Goal: Task Accomplishment & Management: Use online tool/utility

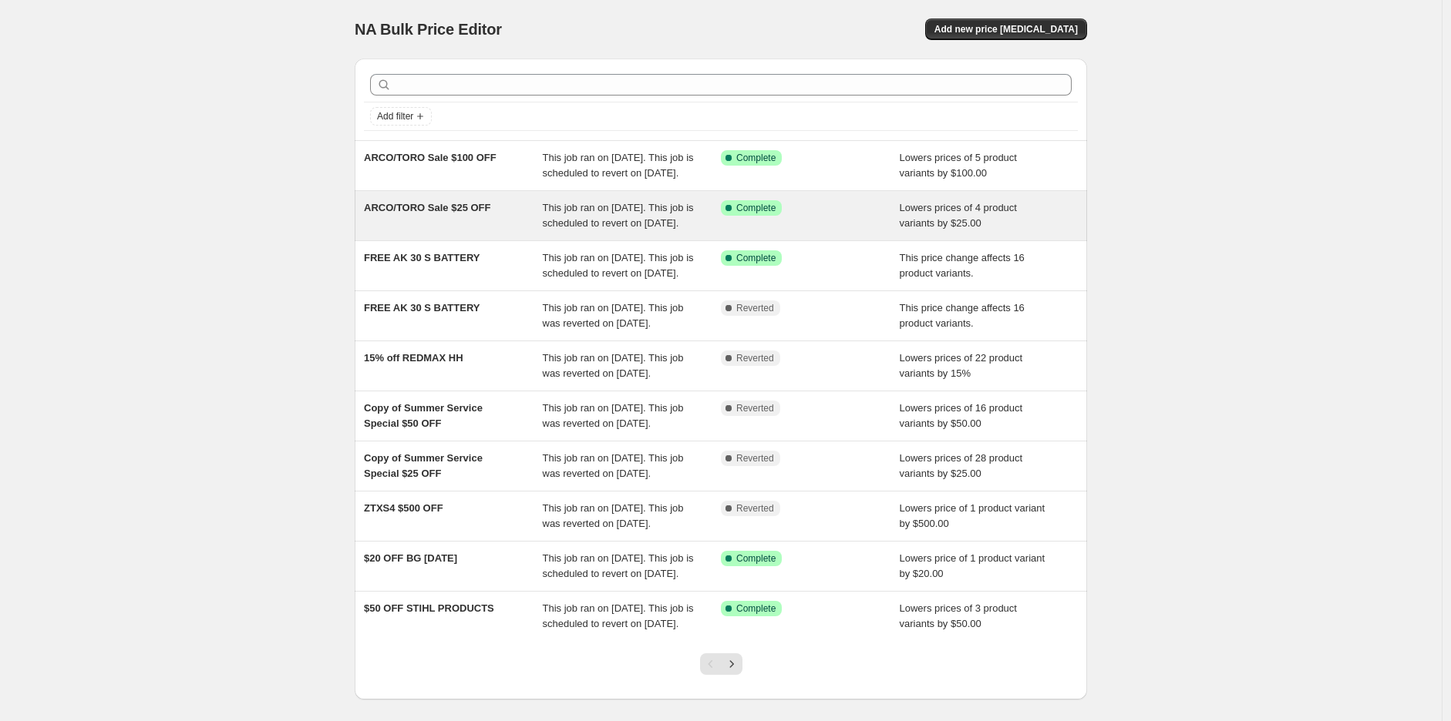
click at [474, 213] on span "ARCO/TORO Sale $25 OFF" at bounding box center [427, 208] width 126 height 12
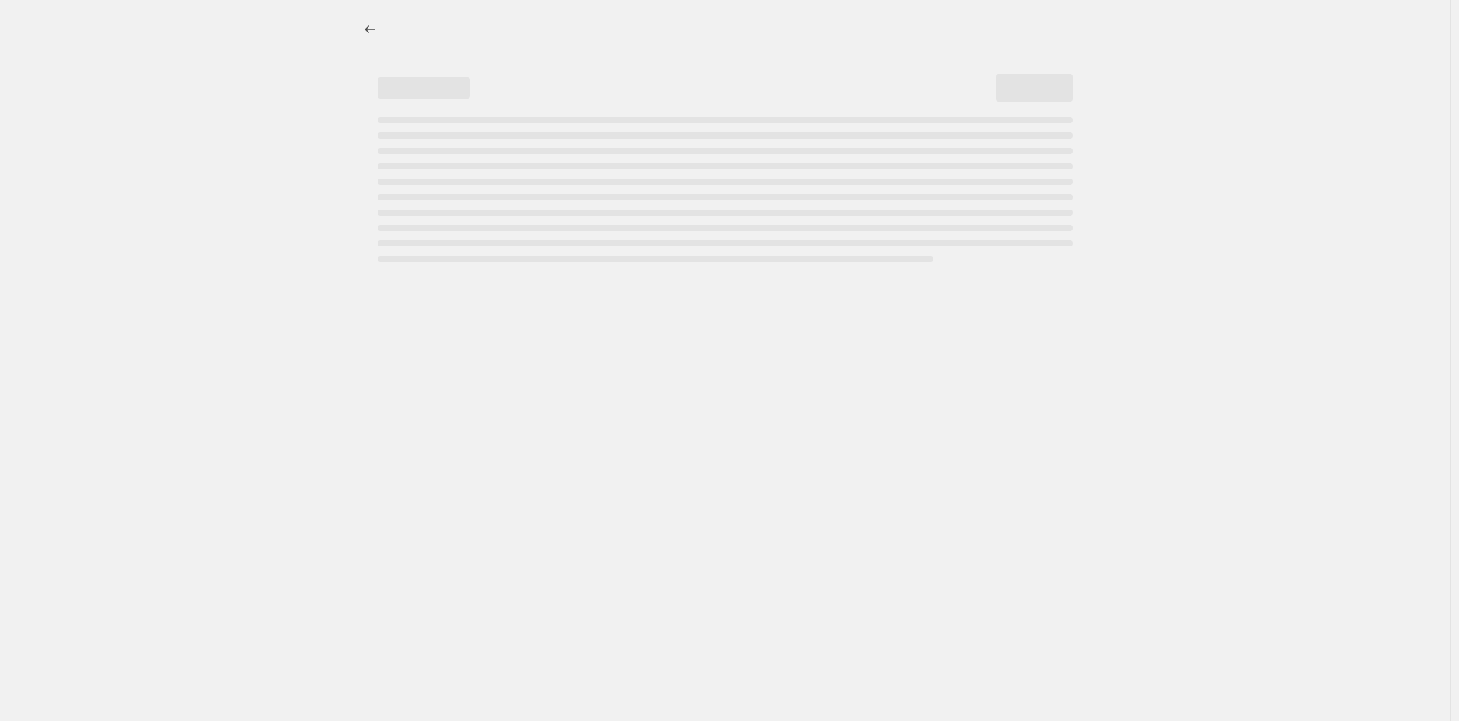
select select "by"
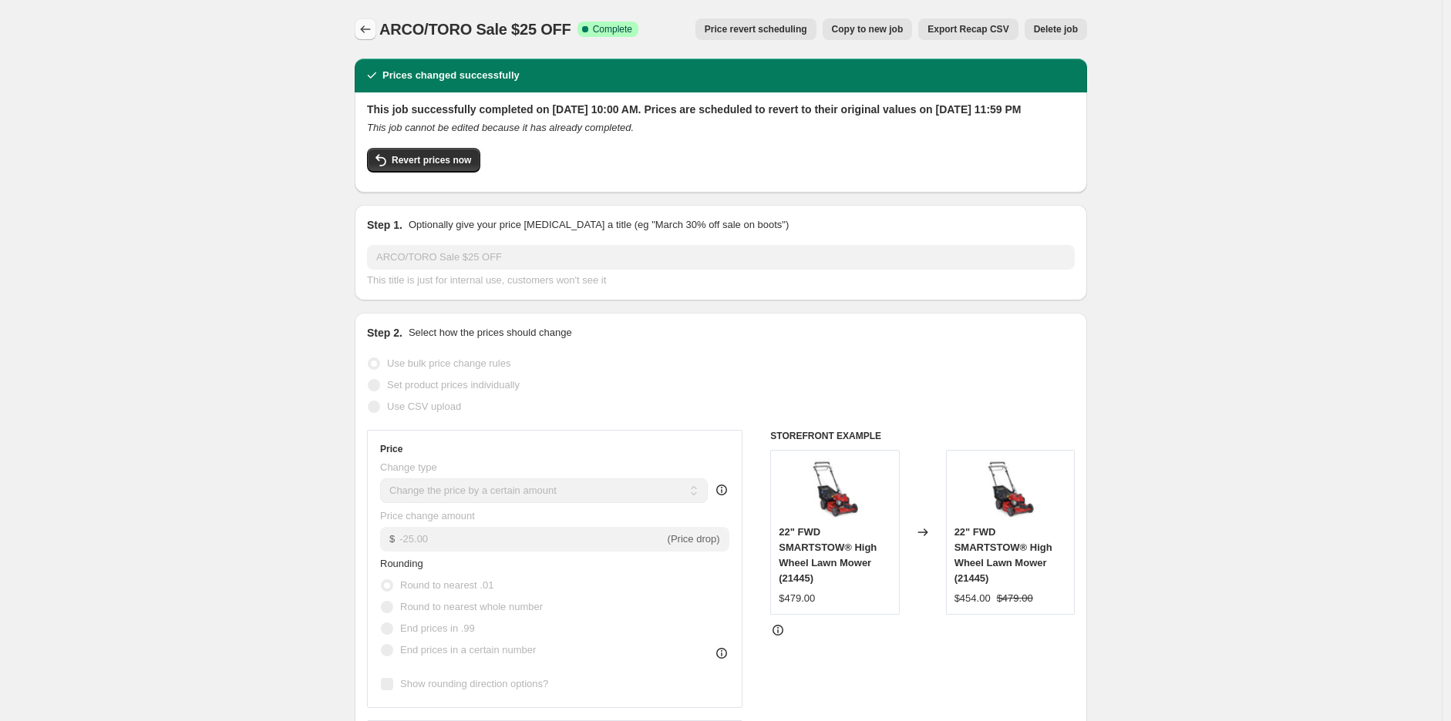
click at [358, 33] on button "Price change jobs" at bounding box center [366, 29] width 22 height 22
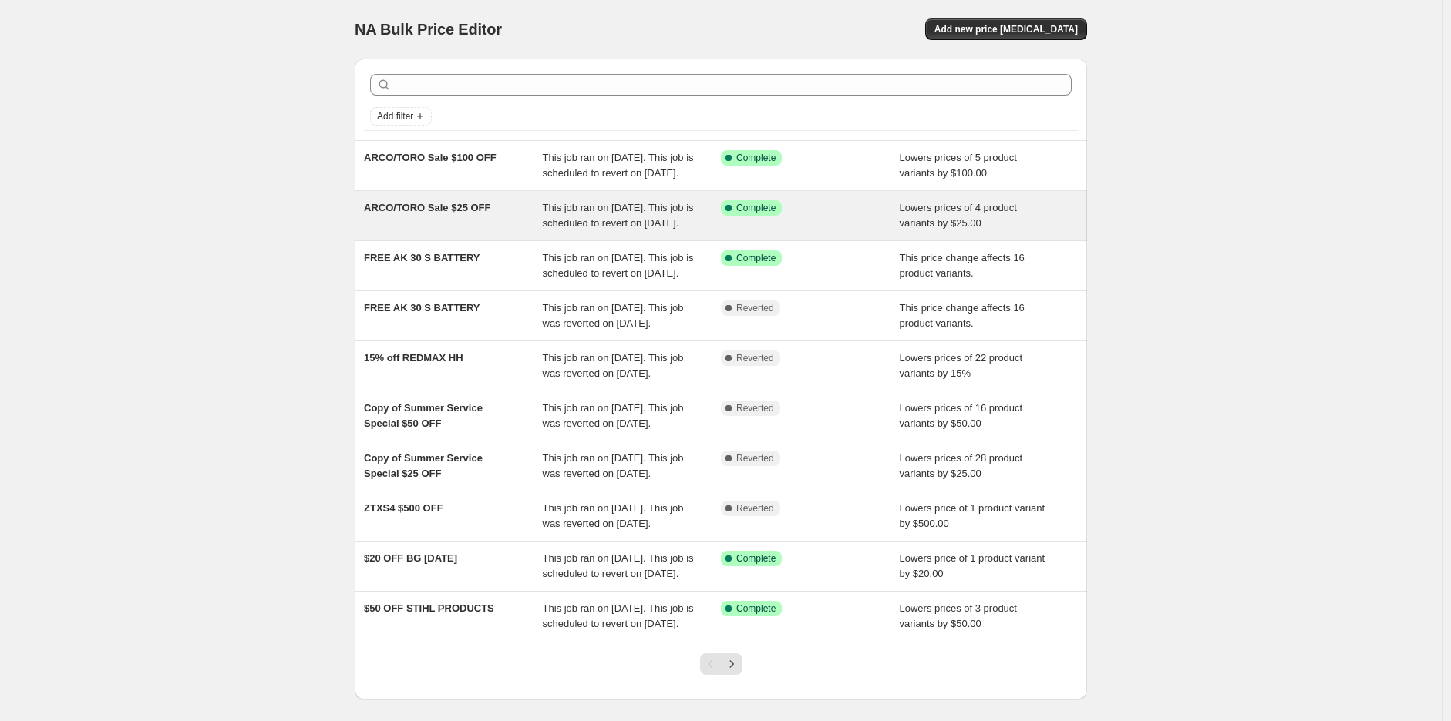
click at [634, 228] on span "This job ran on [DATE]. This job is scheduled to revert on [DATE]." at bounding box center [618, 215] width 151 height 27
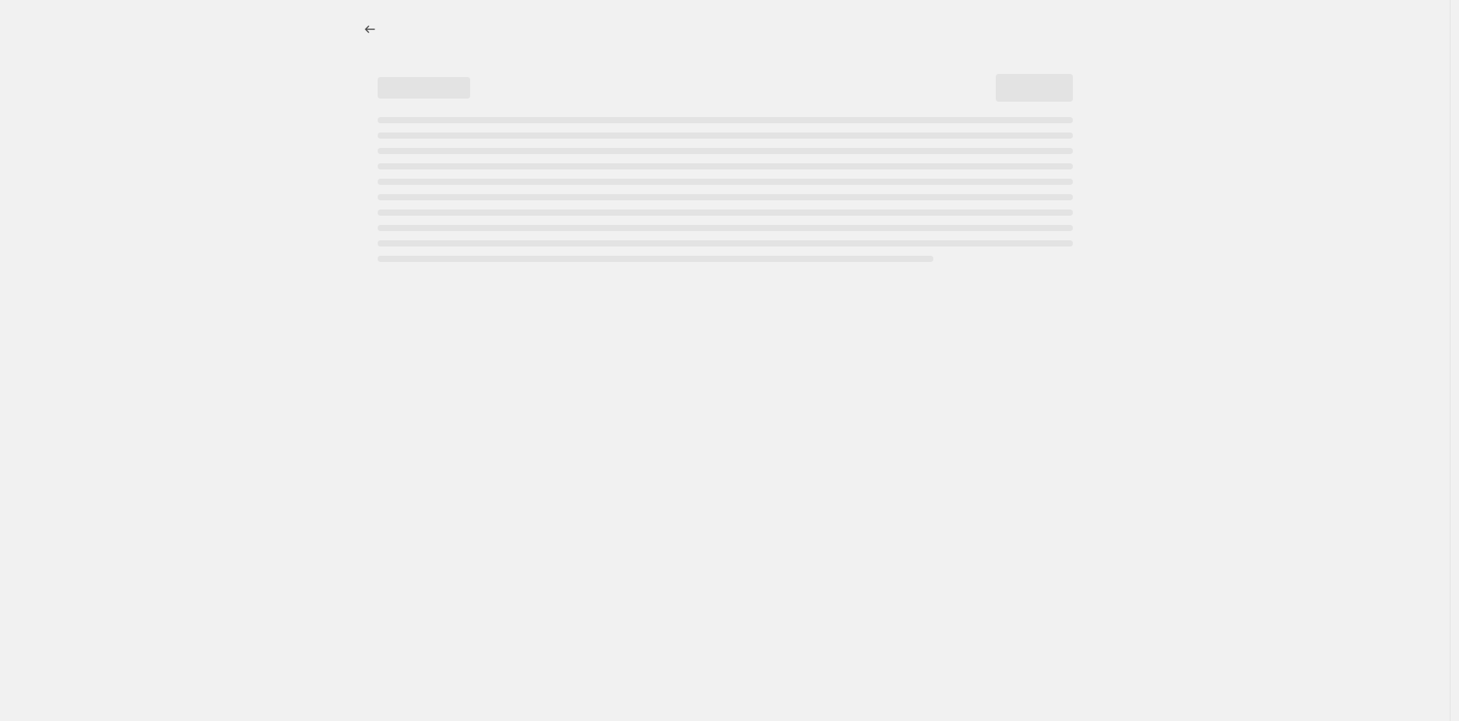
select select "by"
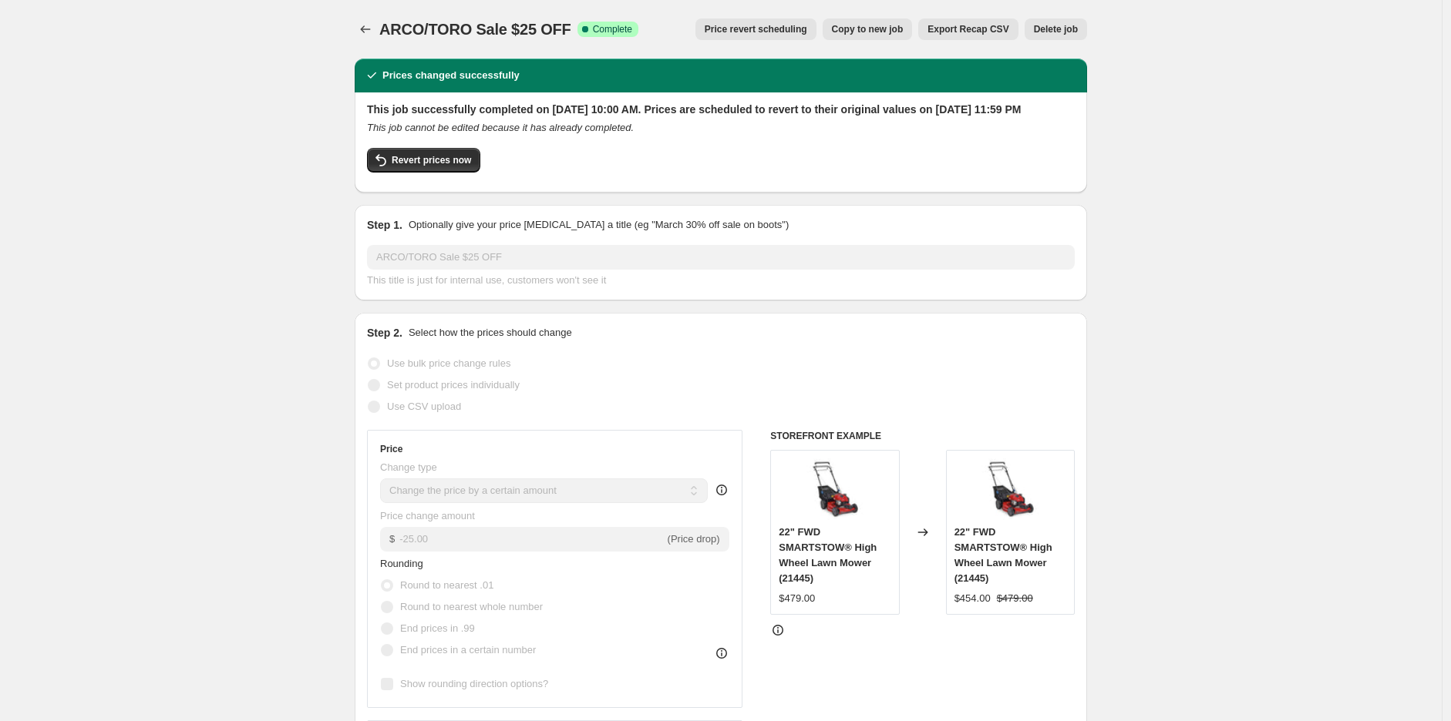
click at [872, 35] on button "Copy to new job" at bounding box center [867, 29] width 90 height 22
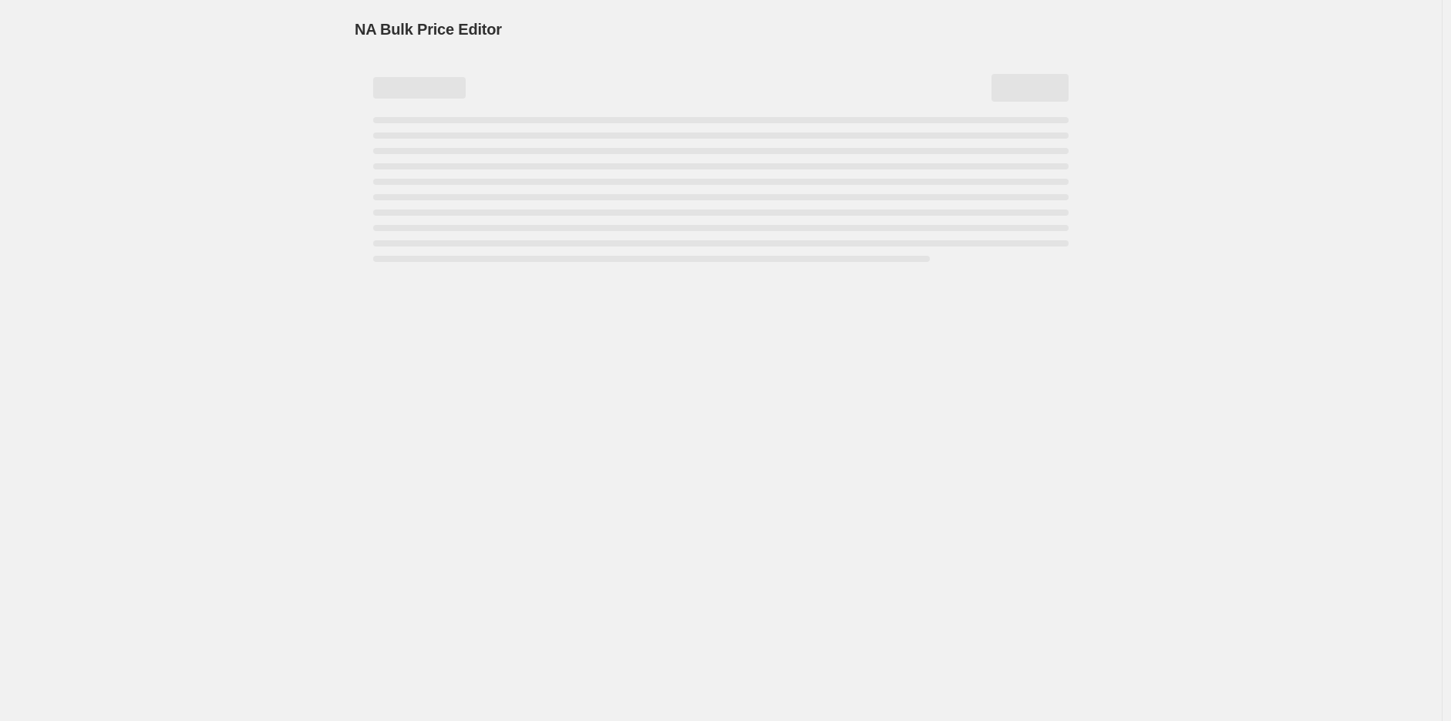
select select "by"
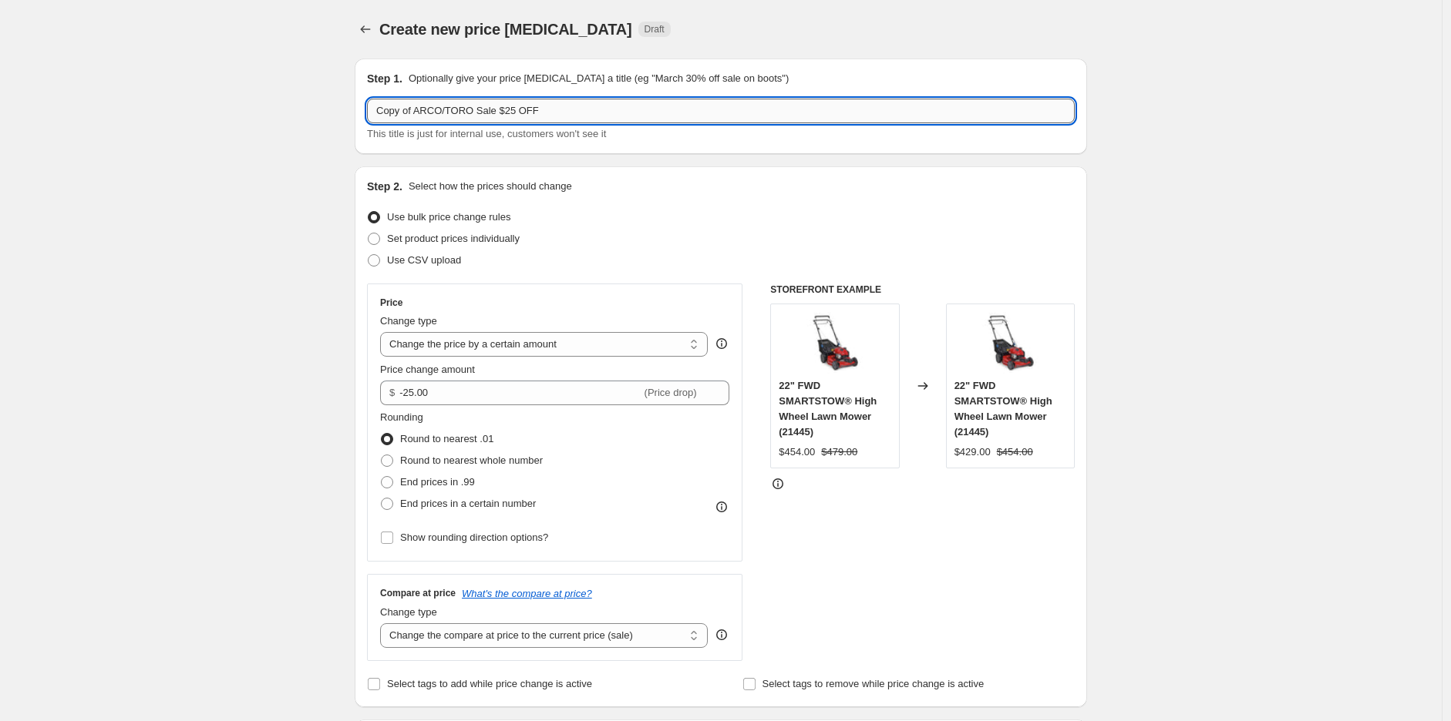
click at [591, 107] on input "Copy of ARCO/TORO Sale $25 OFF" at bounding box center [721, 111] width 708 height 25
click at [1054, 37] on div "Create new price [MEDICAL_DATA] Draft" at bounding box center [721, 29] width 732 height 22
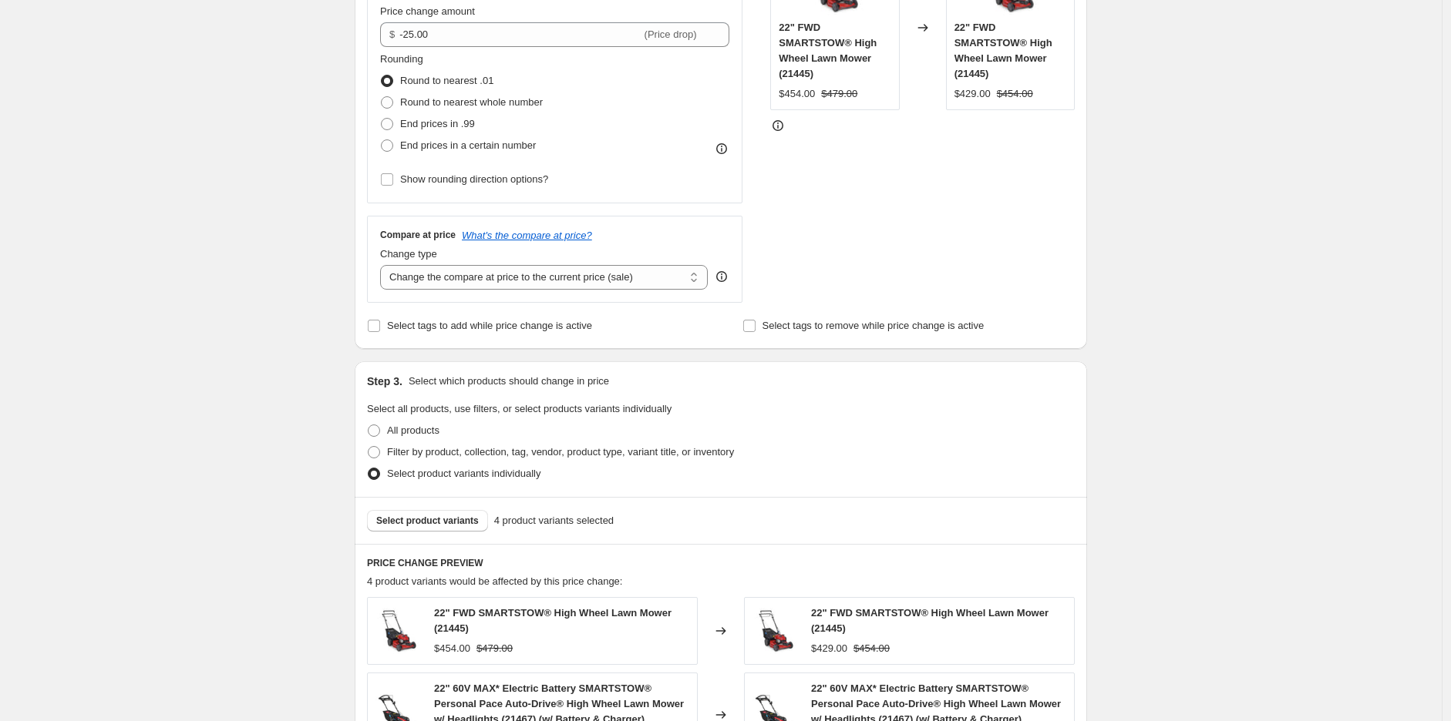
scroll to position [599, 0]
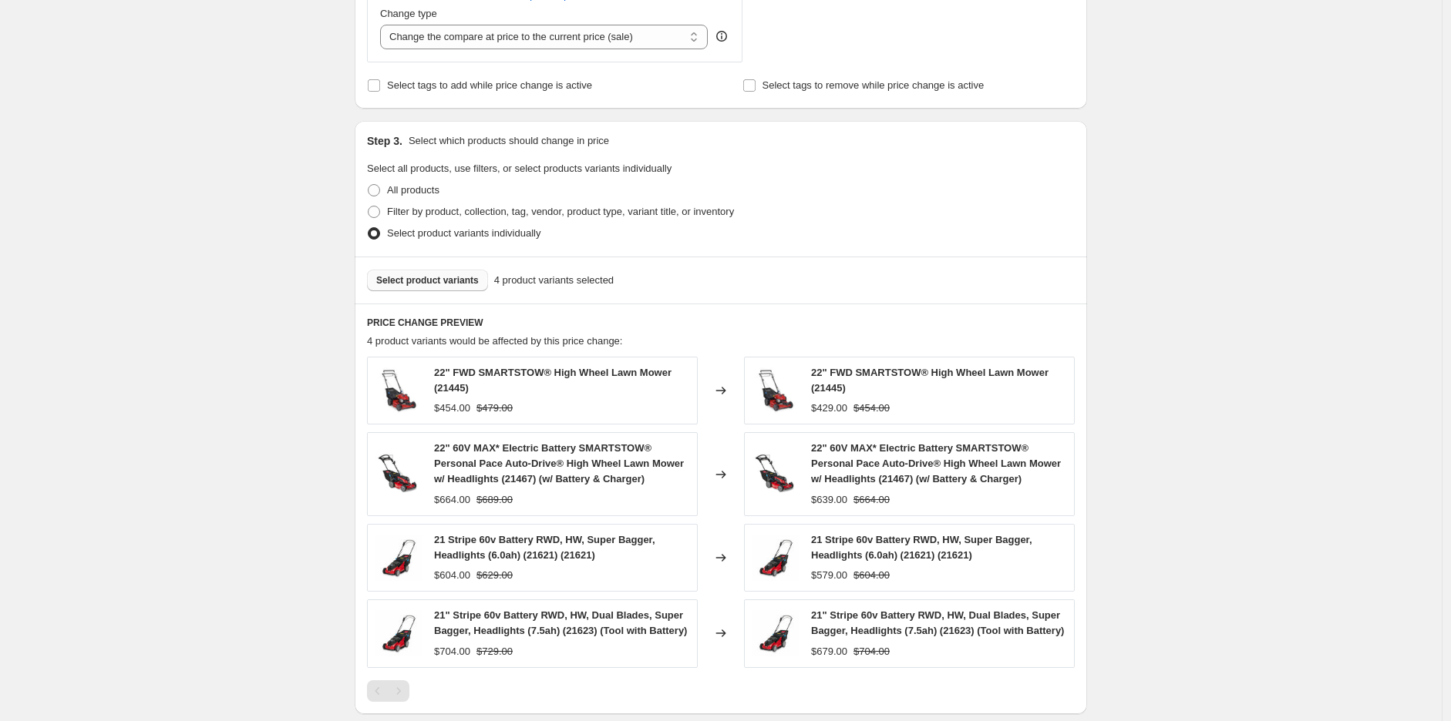
click at [442, 278] on span "Select product variants" at bounding box center [427, 280] width 103 height 12
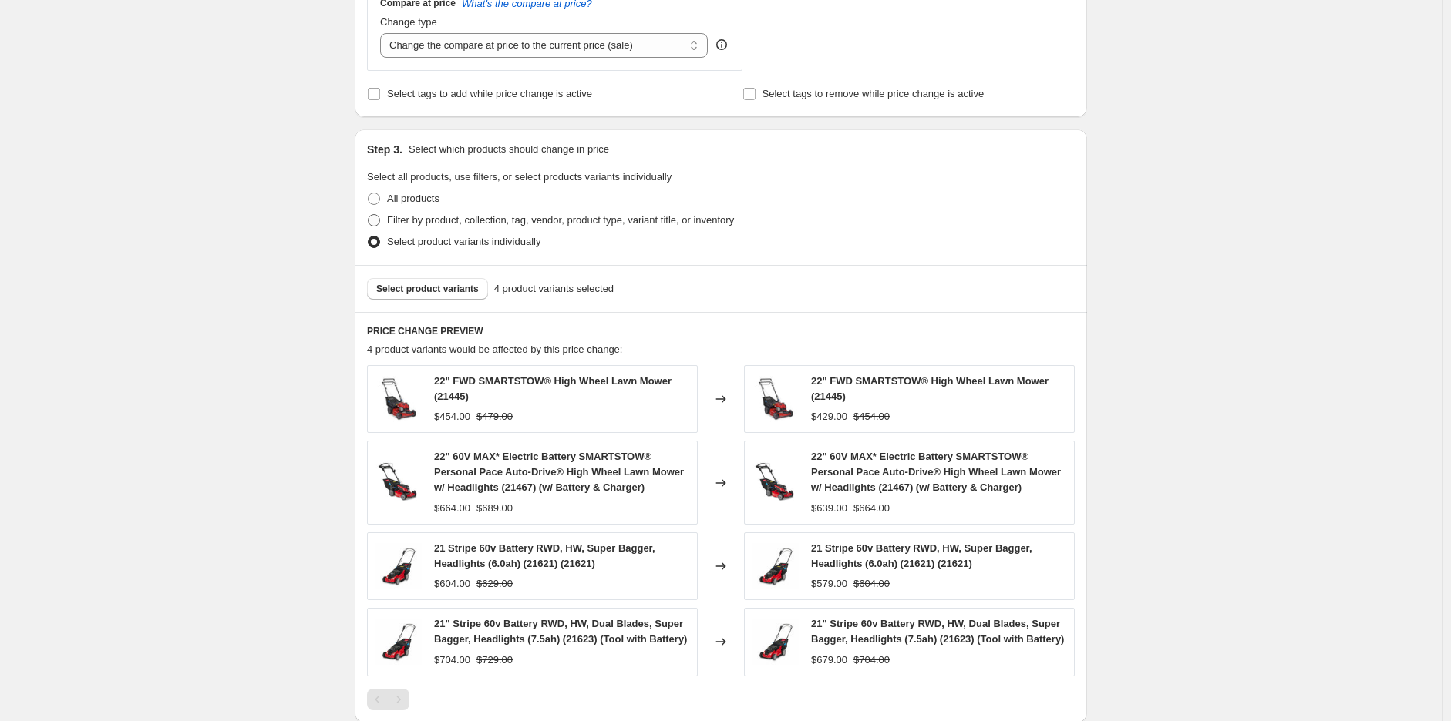
click at [519, 227] on span "Filter by product, collection, tag, vendor, product type, variant title, or inv…" at bounding box center [560, 220] width 347 height 15
click at [368, 215] on input "Filter by product, collection, tag, vendor, product type, variant title, or inv…" at bounding box center [368, 214] width 1 height 1
radio input "true"
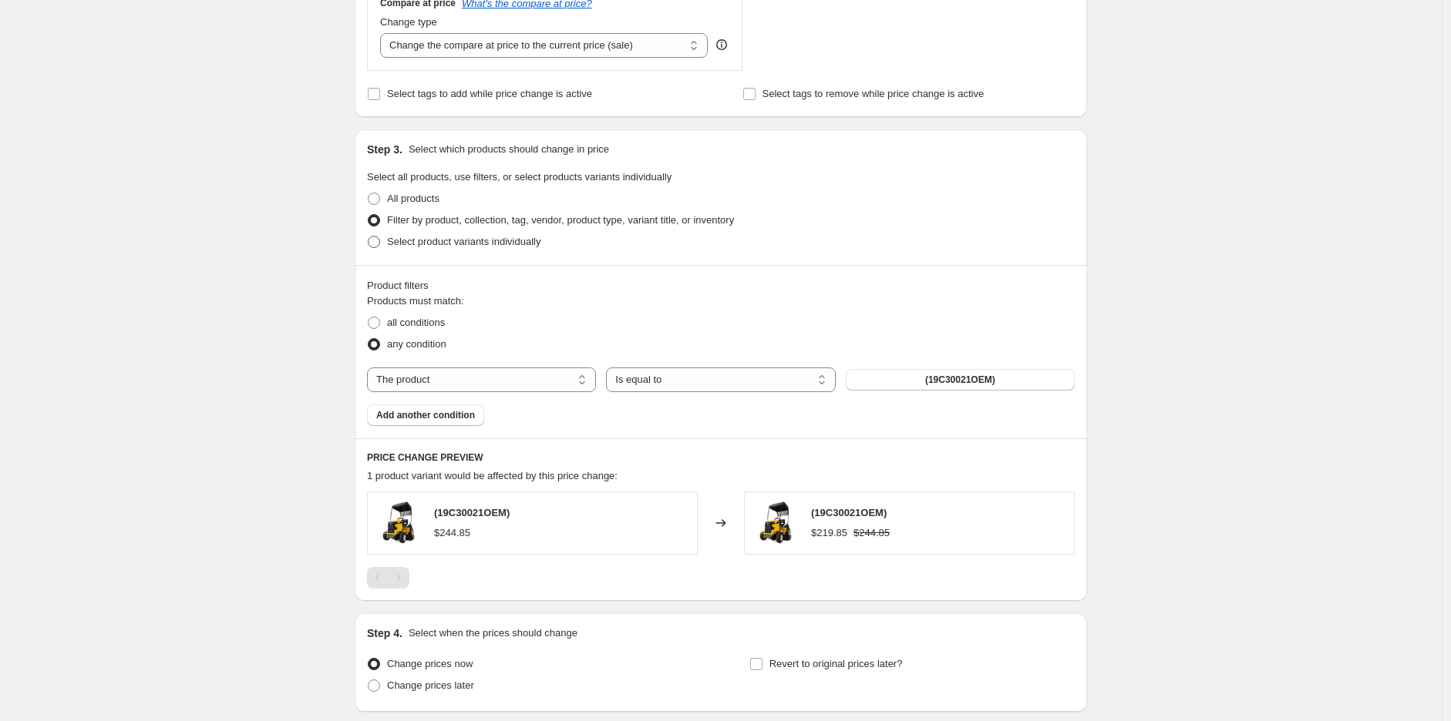
click at [490, 247] on span "Select product variants individually" at bounding box center [463, 242] width 153 height 12
click at [368, 237] on input "Select product variants individually" at bounding box center [368, 236] width 1 height 1
radio input "true"
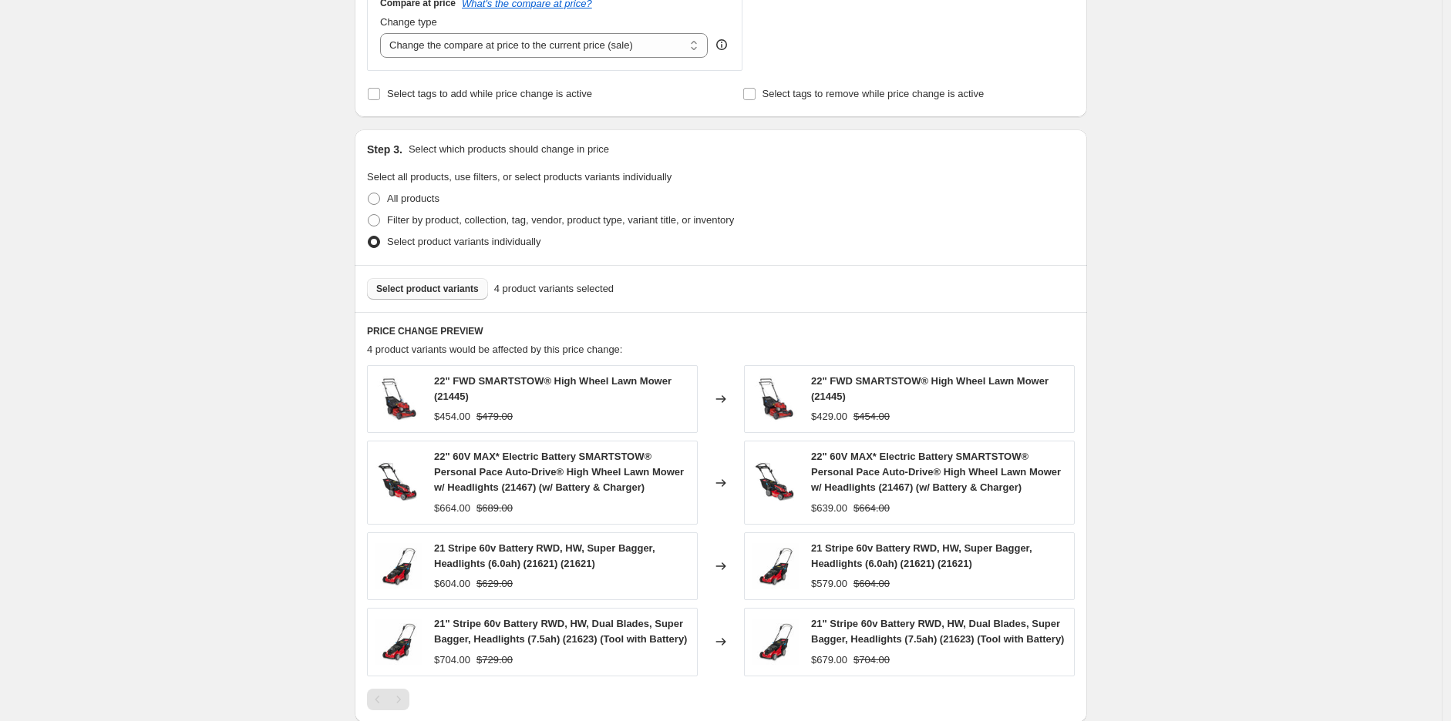
click at [430, 289] on span "Select product variants" at bounding box center [427, 289] width 103 height 12
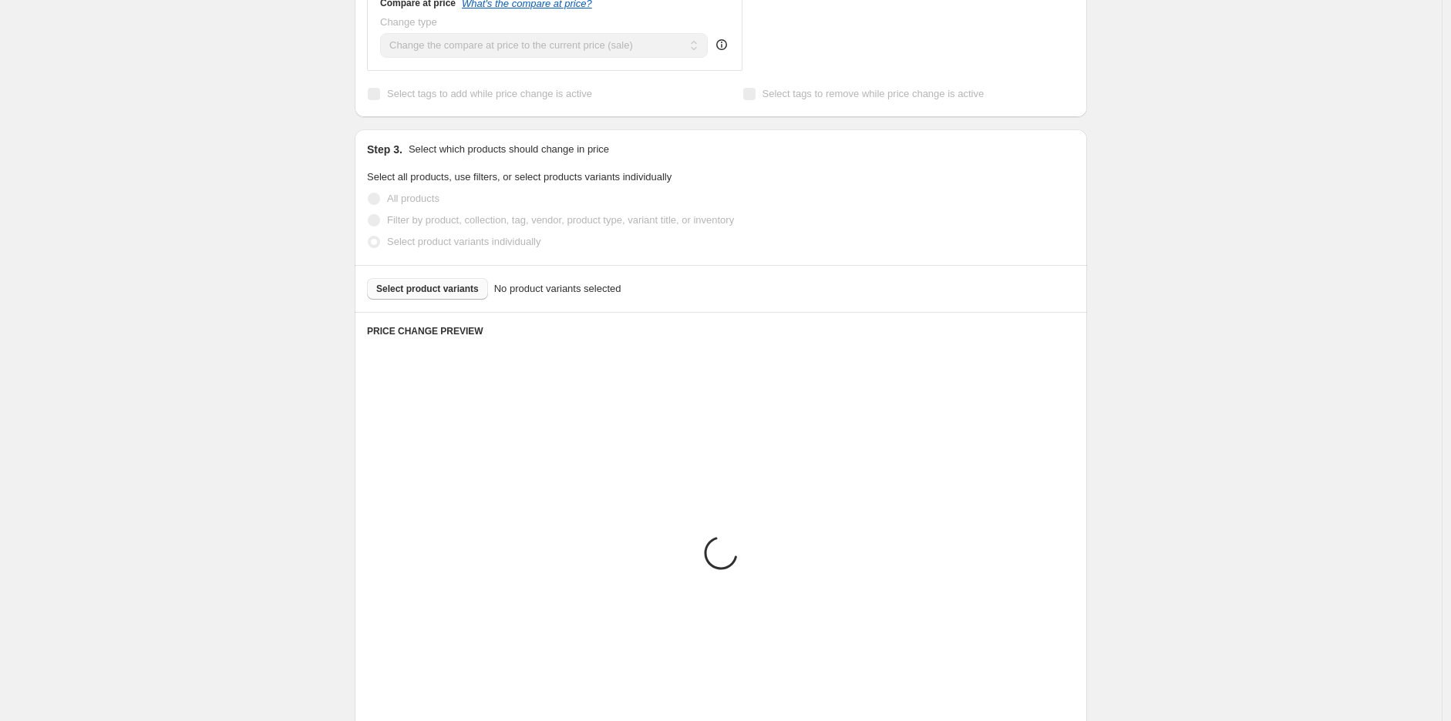
scroll to position [479, 0]
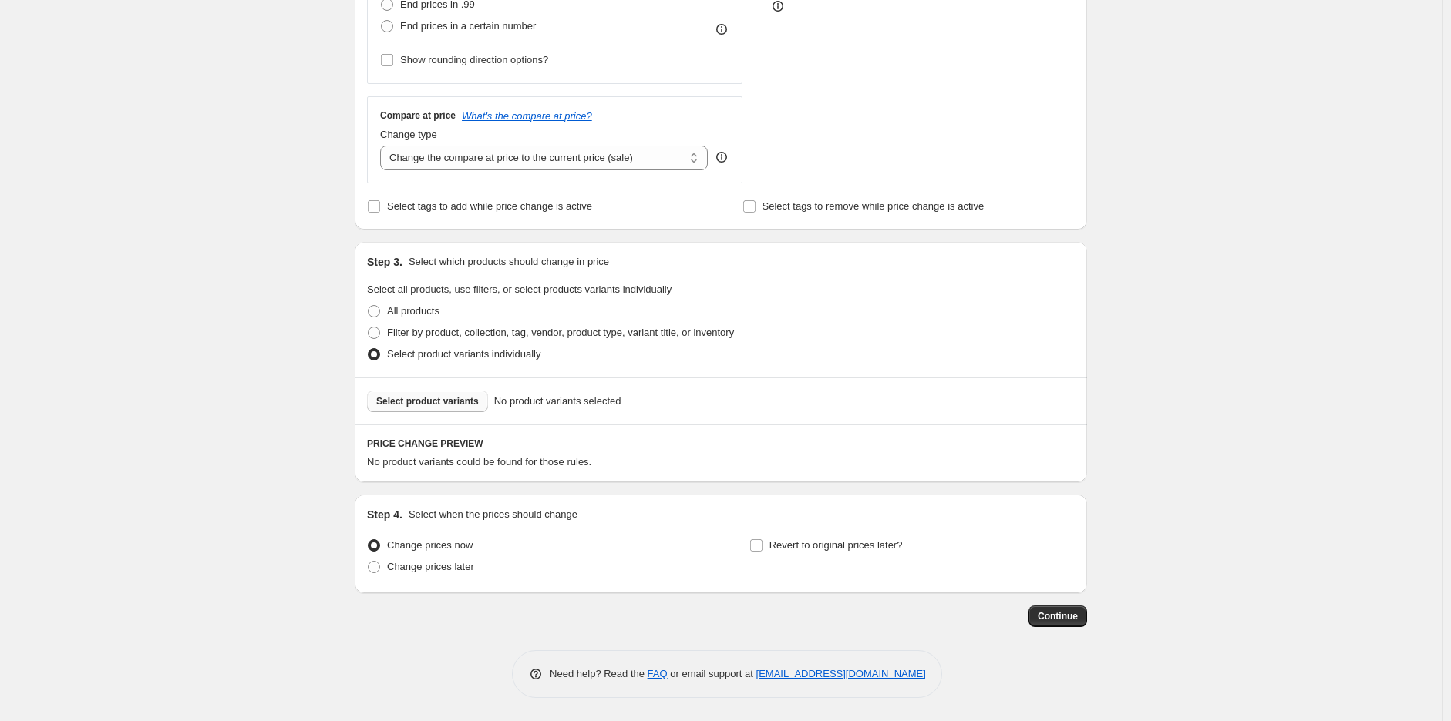
click at [422, 400] on span "Select product variants" at bounding box center [427, 401] width 103 height 12
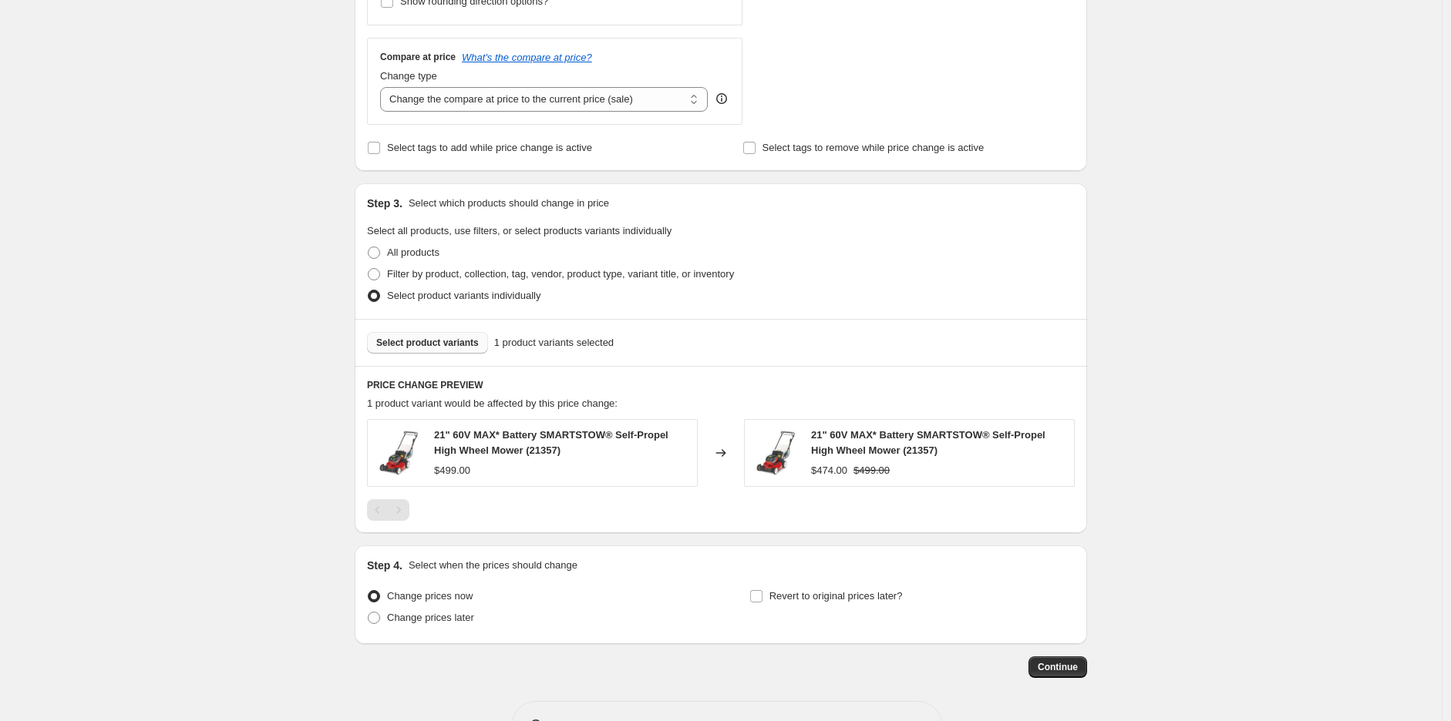
scroll to position [589, 0]
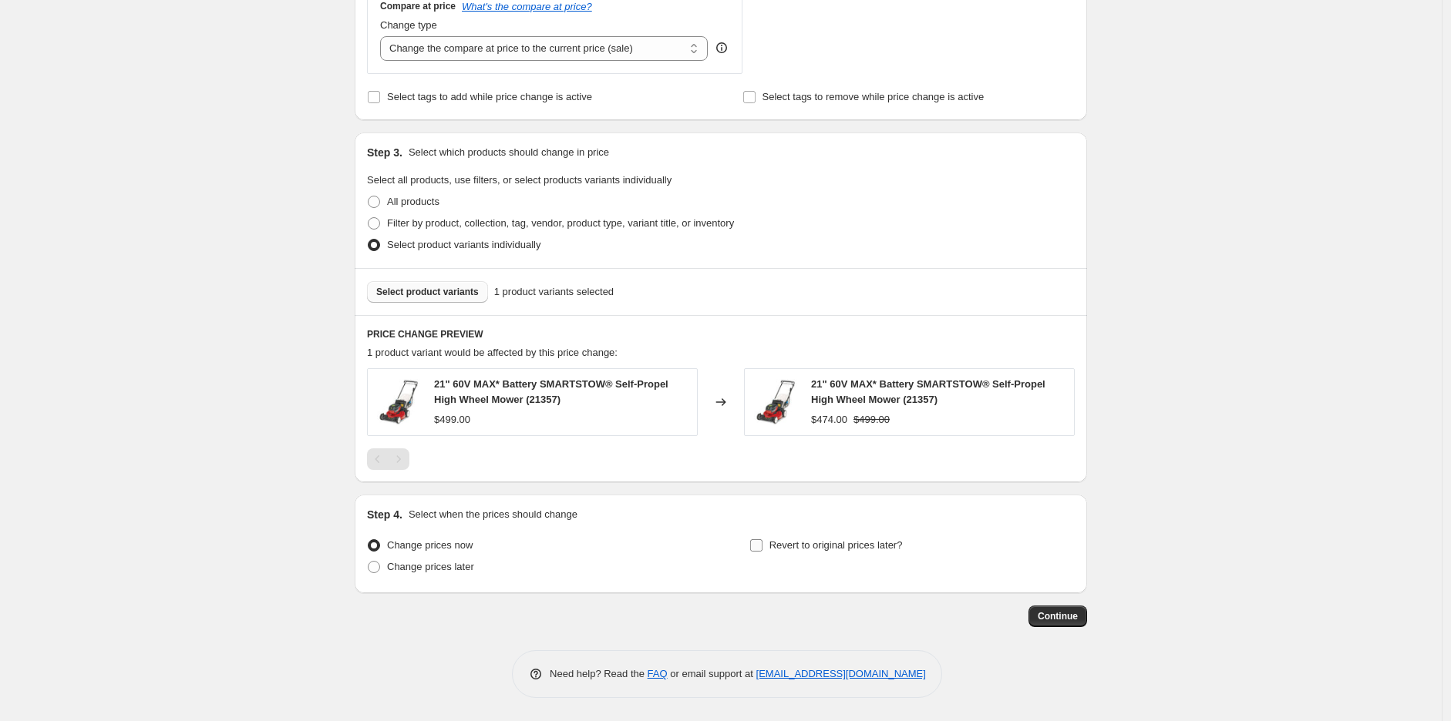
click at [799, 545] on span "Revert to original prices later?" at bounding box center [835, 546] width 133 height 12
click at [761, 544] on input "Revert to original prices later?" at bounding box center [756, 546] width 12 height 12
checkbox input "true"
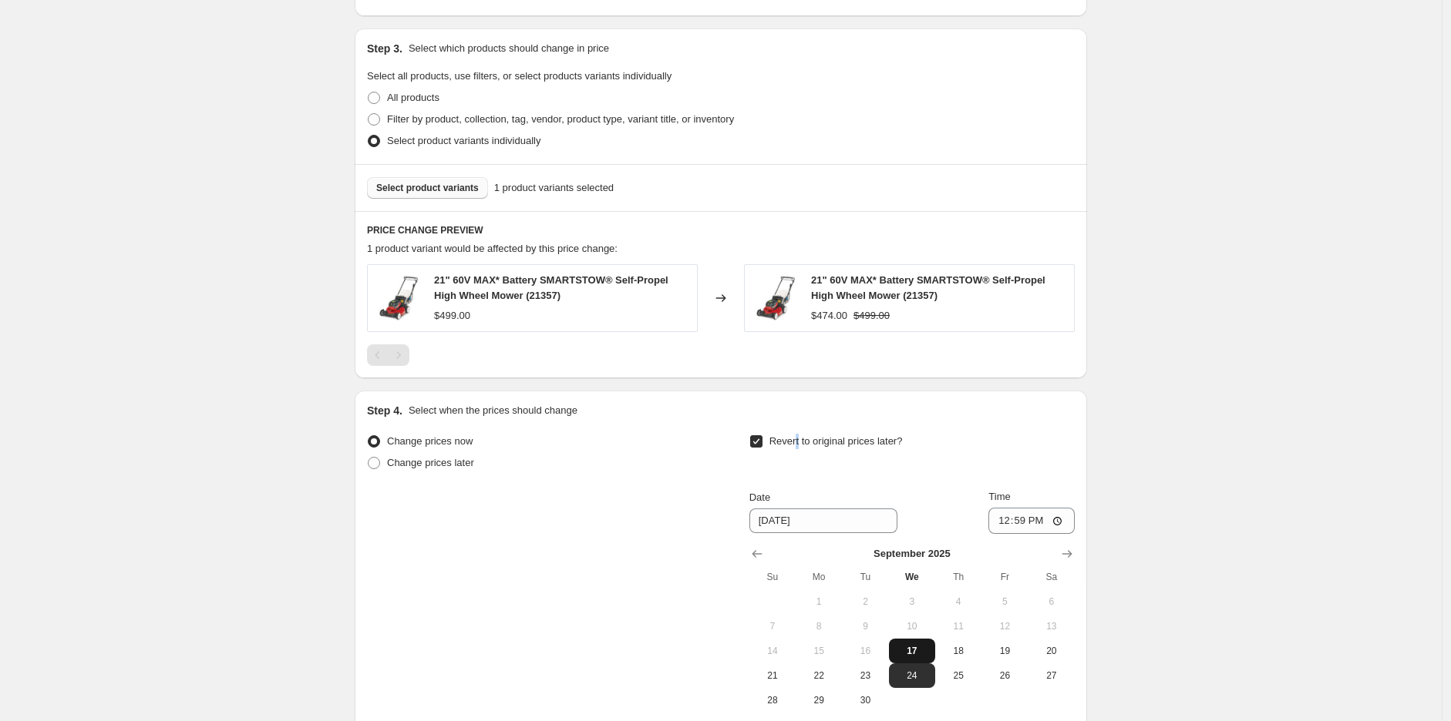
scroll to position [760, 0]
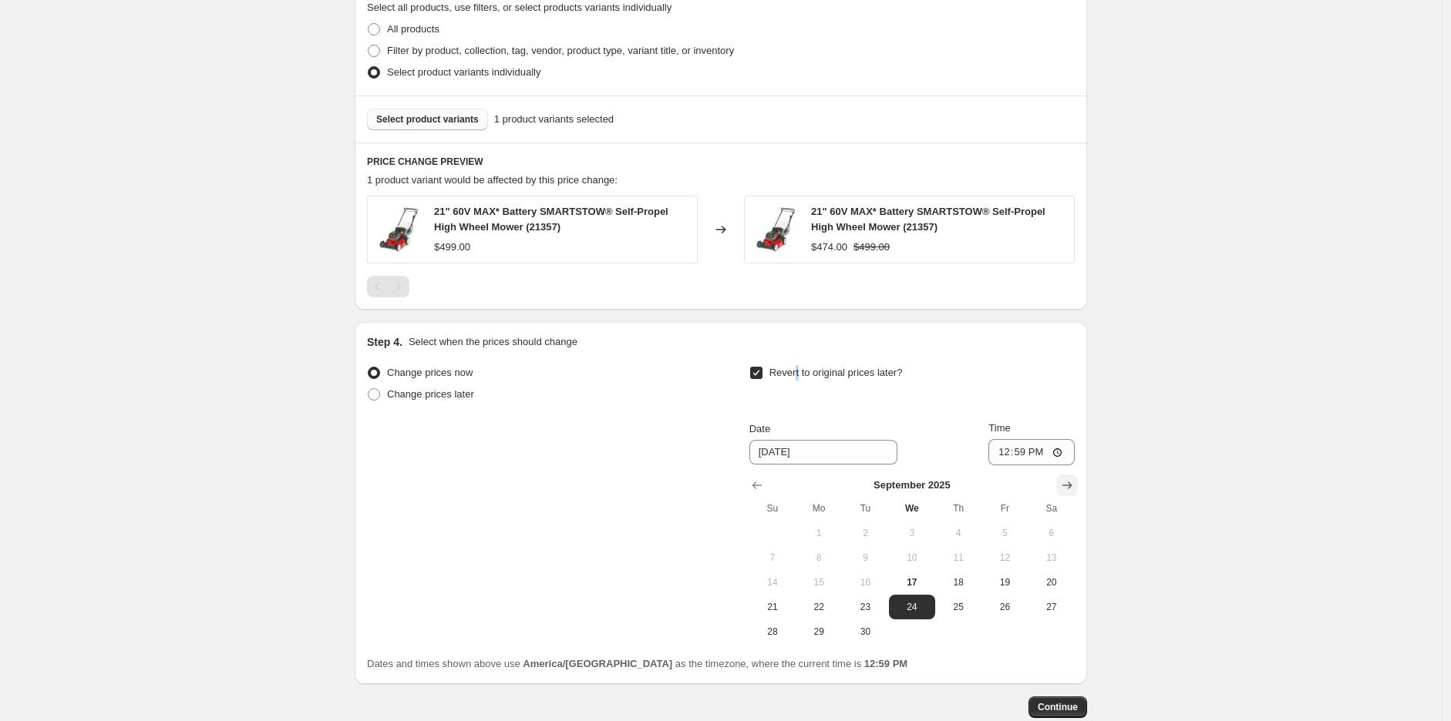
click at [1070, 482] on icon "Show next month, October 2025" at bounding box center [1066, 485] width 15 height 15
click at [993, 644] on button "31" at bounding box center [1004, 632] width 46 height 25
type input "[DATE]"
click at [1008, 455] on input "12:59" at bounding box center [1031, 452] width 86 height 26
type input "23:59"
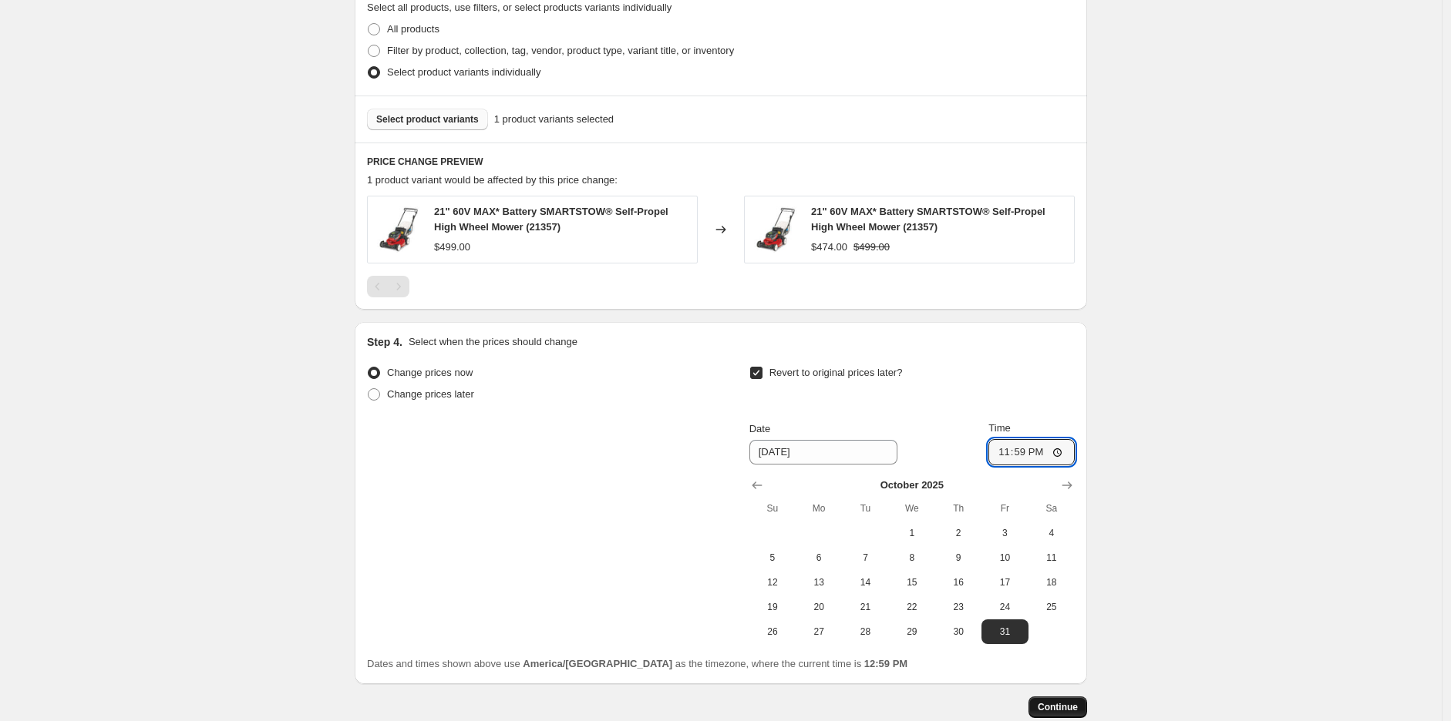
click at [1072, 706] on span "Continue" at bounding box center [1057, 707] width 40 height 12
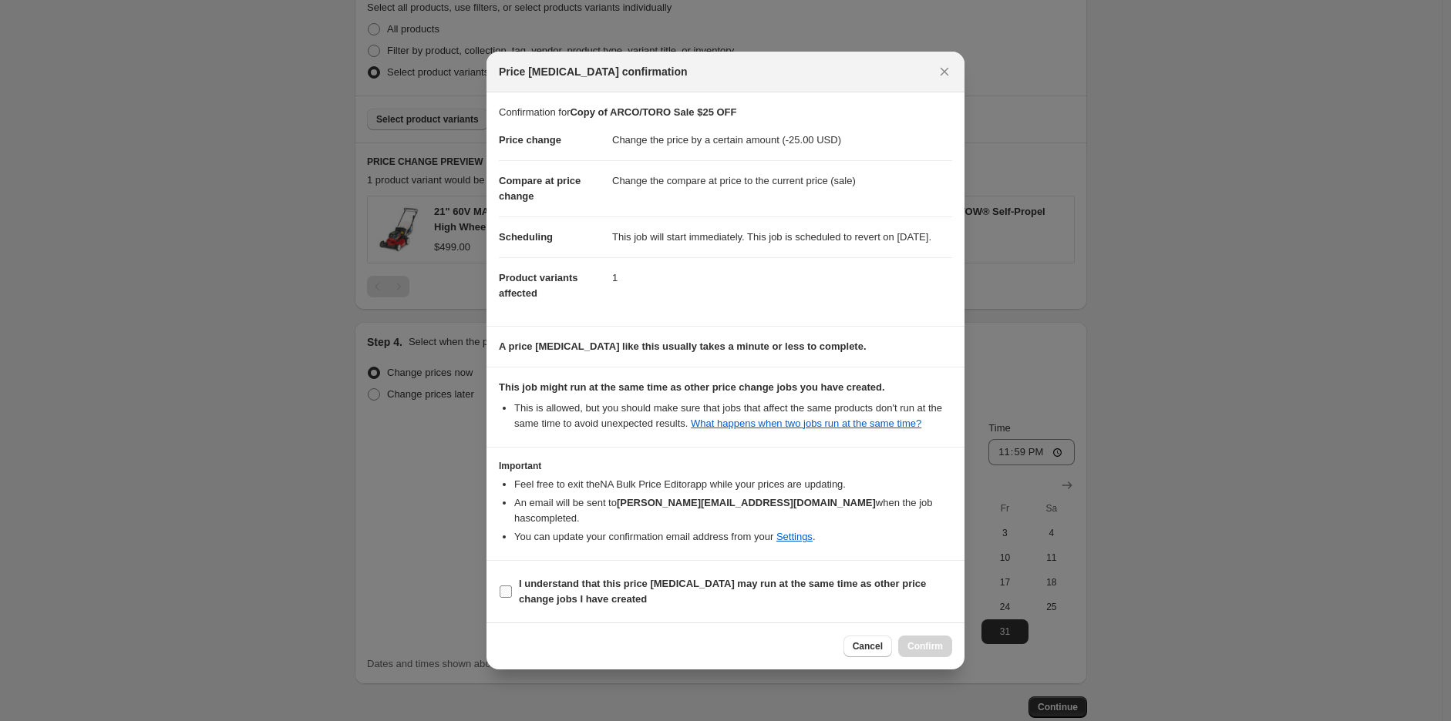
click at [859, 590] on span "I understand that this price [MEDICAL_DATA] may run at the same time as other p…" at bounding box center [735, 592] width 433 height 31
click at [512, 590] on input "I understand that this price [MEDICAL_DATA] may run at the same time as other p…" at bounding box center [505, 592] width 12 height 12
checkbox input "true"
click at [936, 639] on button "Confirm" at bounding box center [925, 647] width 54 height 22
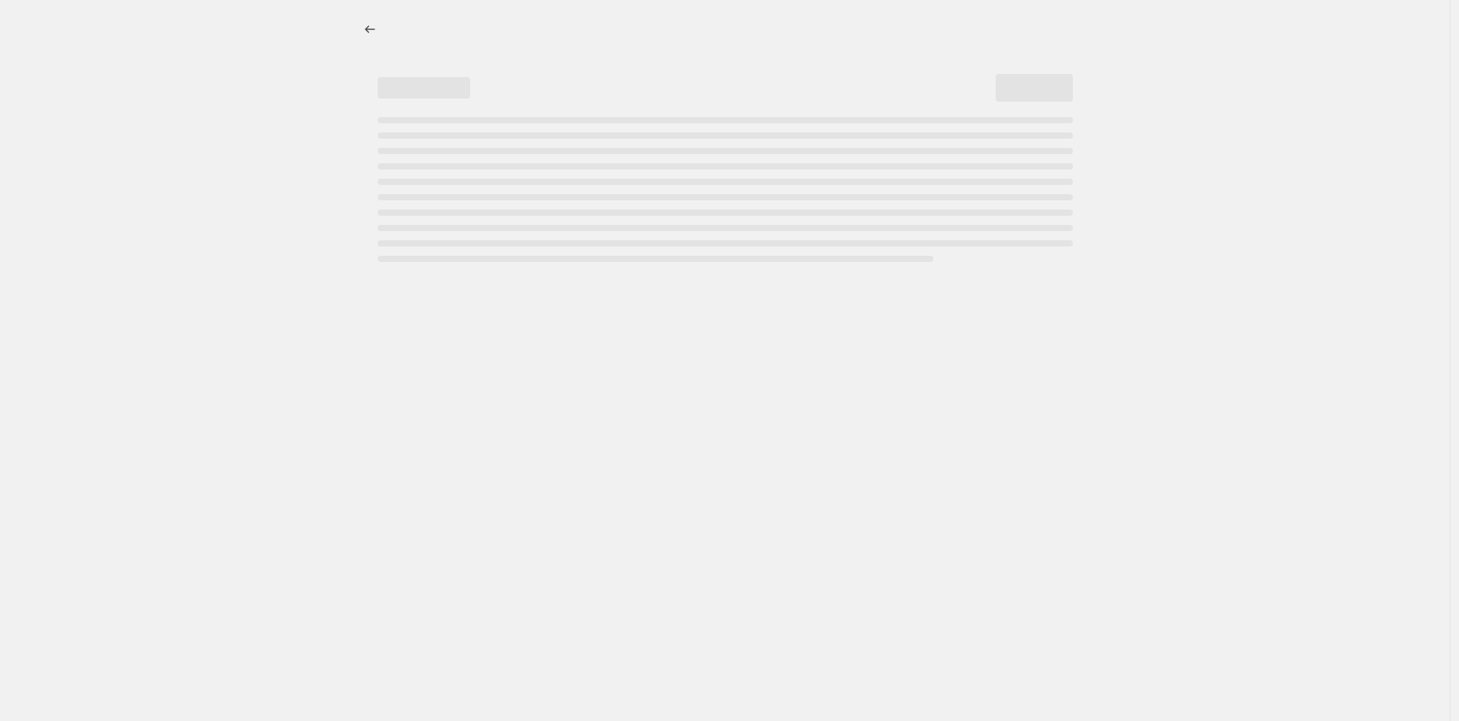
select select "by"
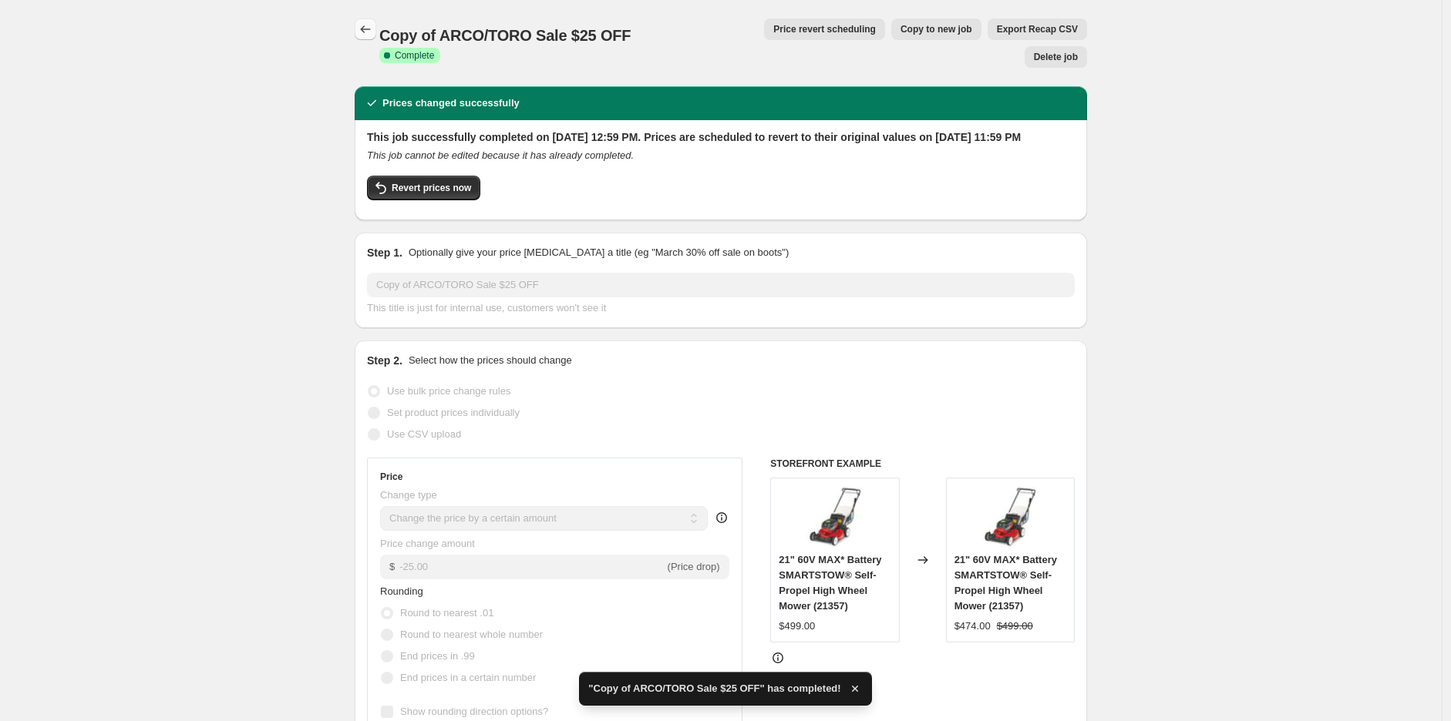
click at [373, 24] on icon "Price change jobs" at bounding box center [365, 29] width 15 height 15
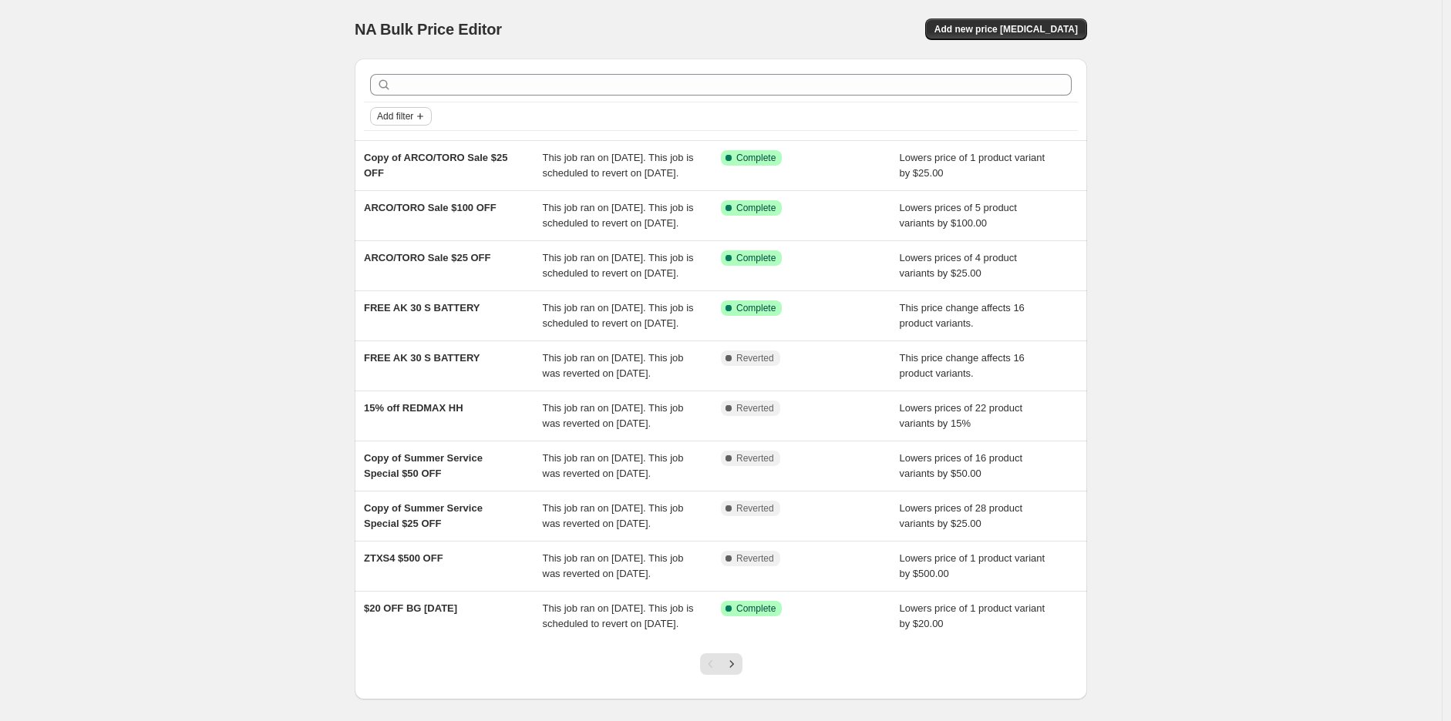
click at [382, 111] on span "Add filter" at bounding box center [395, 116] width 36 height 12
click at [419, 153] on span "Job status" at bounding box center [406, 147] width 45 height 12
click at [439, 210] on span "Complete" at bounding box center [425, 214] width 43 height 12
click at [397, 210] on input "Complete" at bounding box center [391, 214] width 12 height 12
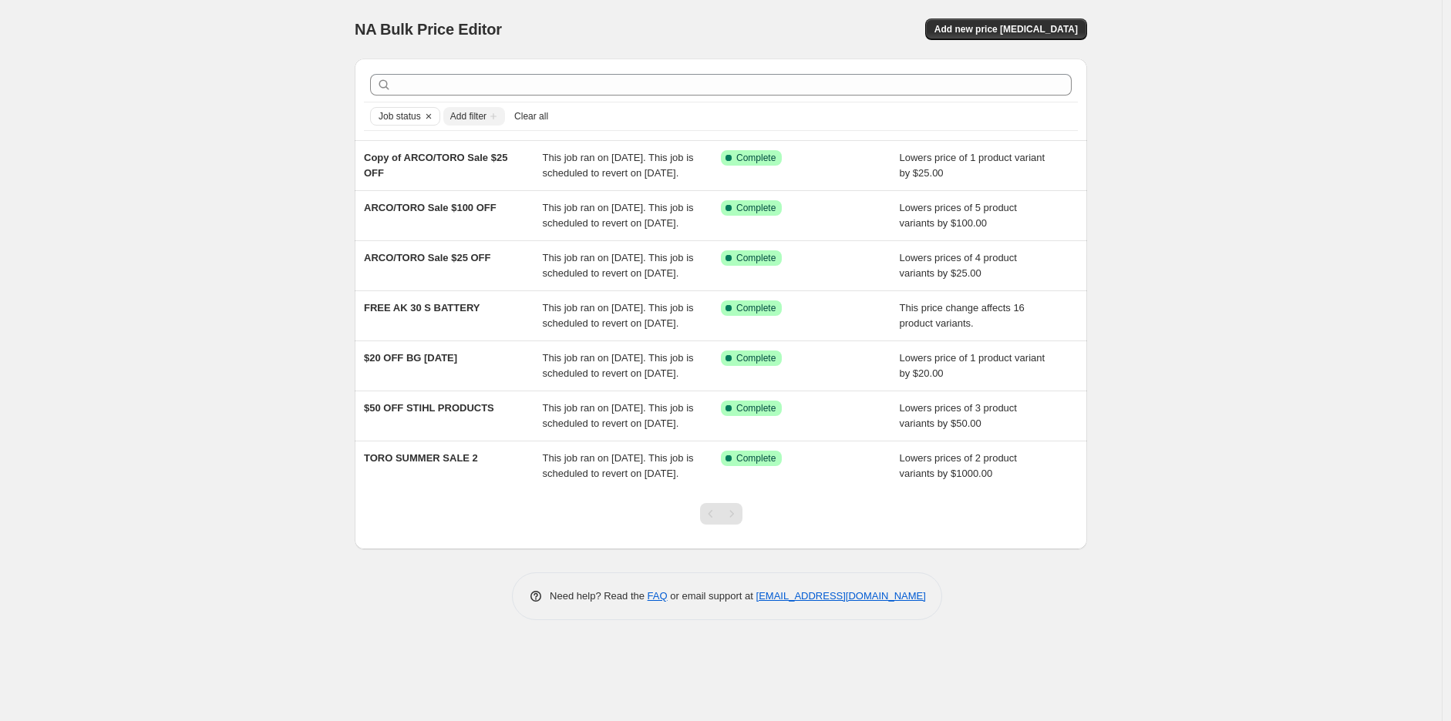
click at [1162, 228] on div "NA Bulk Price Editor. This page is ready NA Bulk Price Editor Add new price [ME…" at bounding box center [720, 360] width 1441 height 721
